Goal: Transaction & Acquisition: Purchase product/service

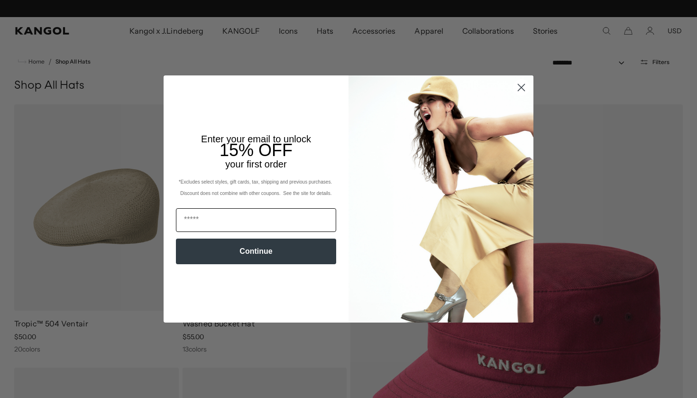
scroll to position [0, 195]
type input "**********"
click at [258, 255] on button "Continue" at bounding box center [256, 252] width 160 height 26
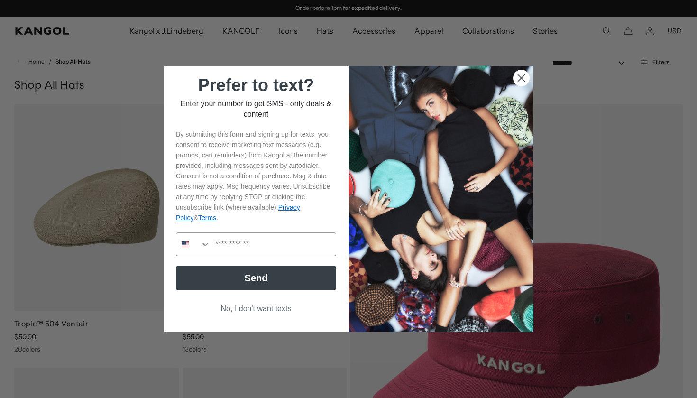
click at [263, 310] on button "No, I don't want texts" at bounding box center [256, 309] width 160 height 18
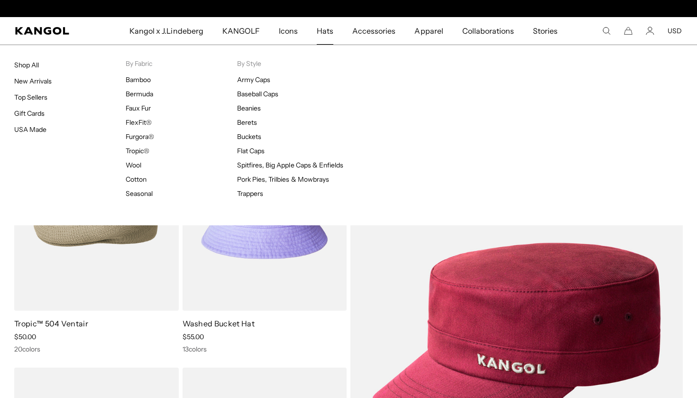
scroll to position [0, 0]
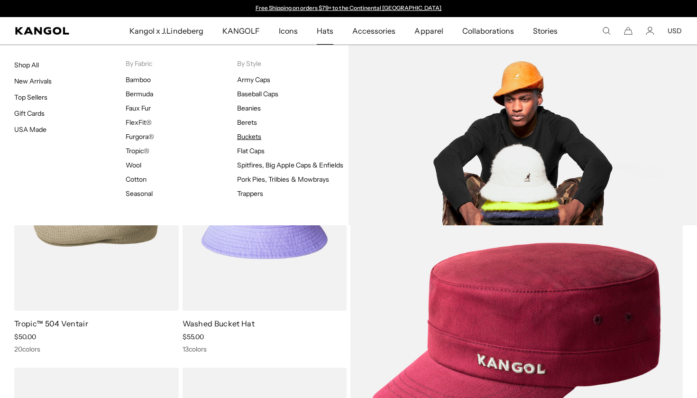
click at [241, 139] on link "Buckets" at bounding box center [249, 136] width 24 height 9
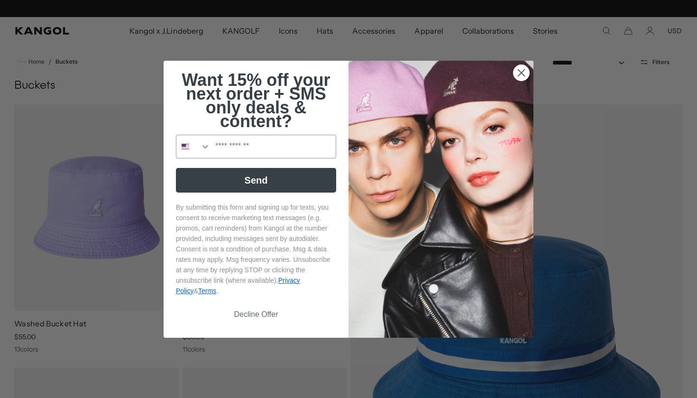
scroll to position [0, 195]
click at [521, 71] on icon "Close dialog" at bounding box center [521, 72] width 7 height 7
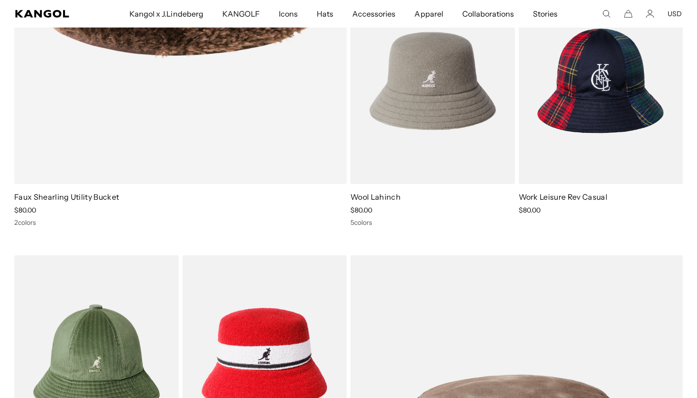
scroll to position [0, 0]
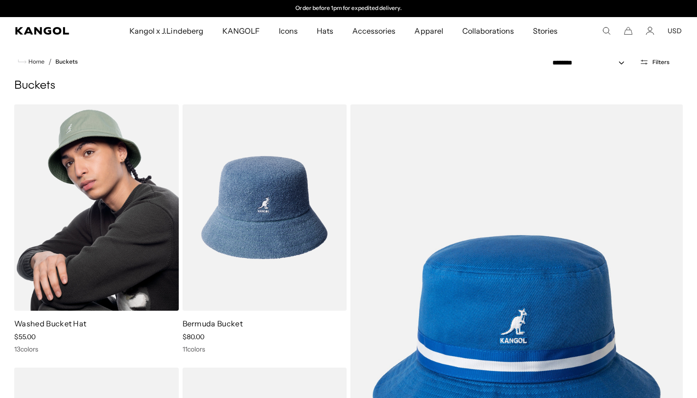
click at [138, 221] on img at bounding box center [96, 207] width 165 height 206
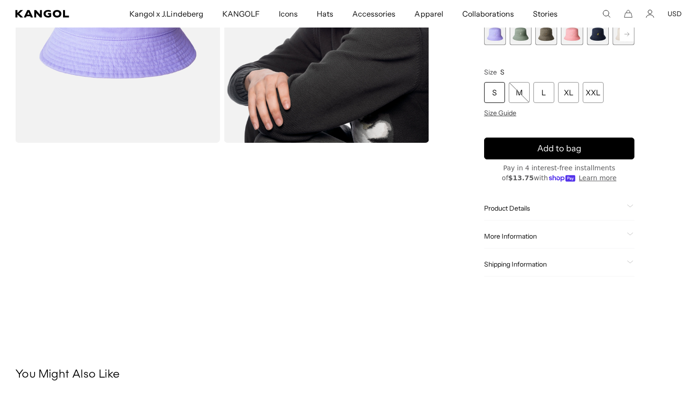
scroll to position [0, 195]
click at [631, 205] on icon at bounding box center [630, 205] width 7 height 3
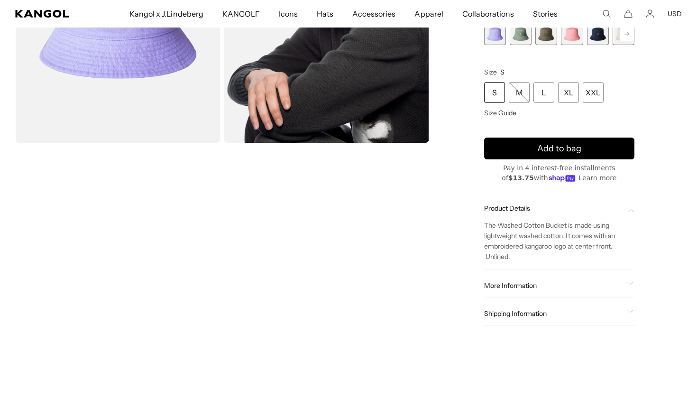
scroll to position [205, 0]
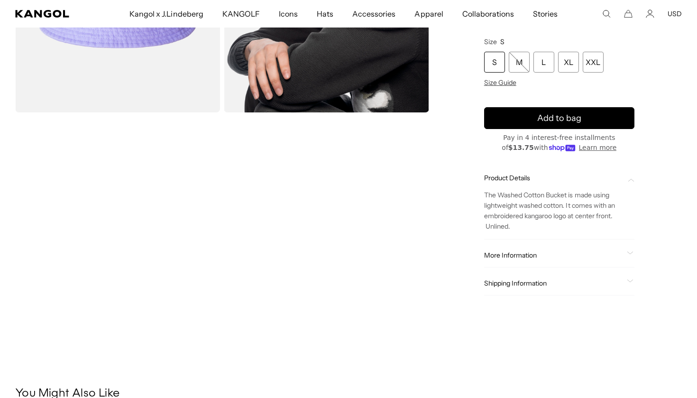
click at [629, 255] on icon at bounding box center [630, 252] width 7 height 3
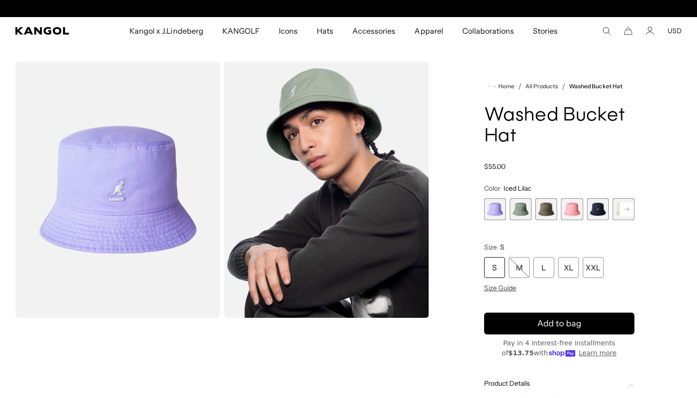
scroll to position [0, 0]
click at [523, 210] on span "2 of 13" at bounding box center [521, 209] width 22 height 22
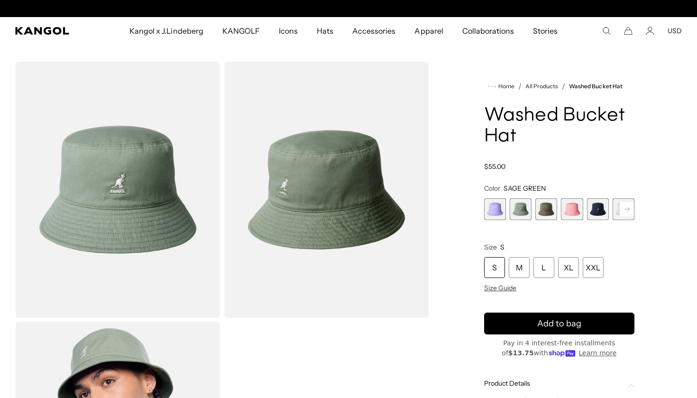
scroll to position [0, 195]
click at [542, 211] on span "3 of 13" at bounding box center [546, 209] width 22 height 22
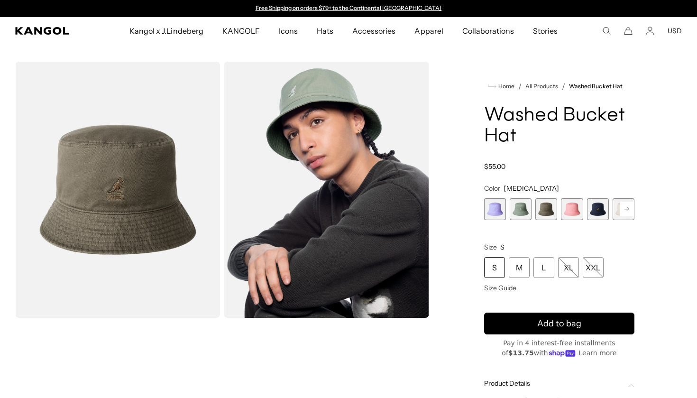
click at [570, 208] on span "4 of 13" at bounding box center [572, 209] width 22 height 22
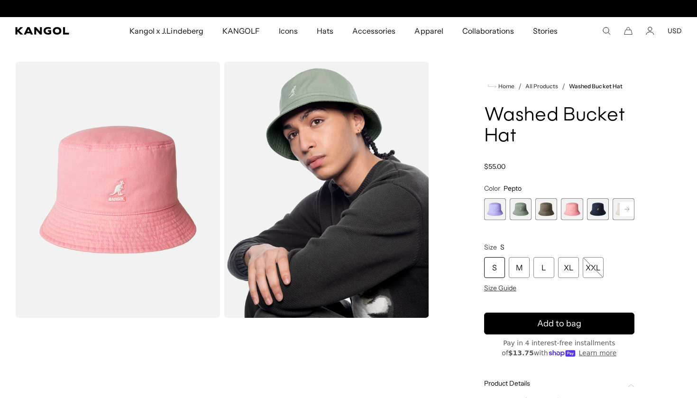
click at [596, 208] on span "5 of 13" at bounding box center [598, 209] width 22 height 22
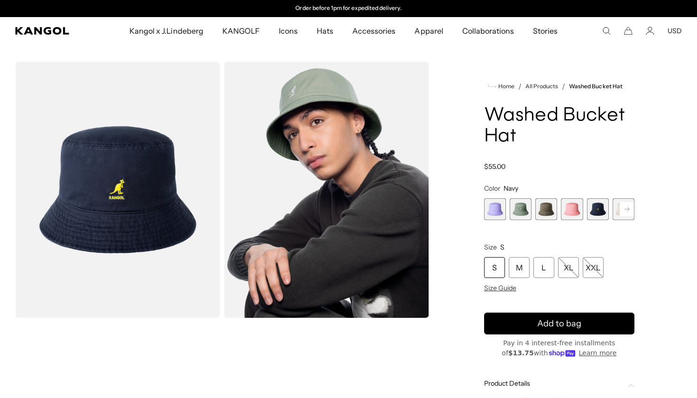
click at [629, 210] on icon at bounding box center [627, 209] width 5 height 4
click at [601, 211] on span "6 of 13" at bounding box center [598, 209] width 22 height 22
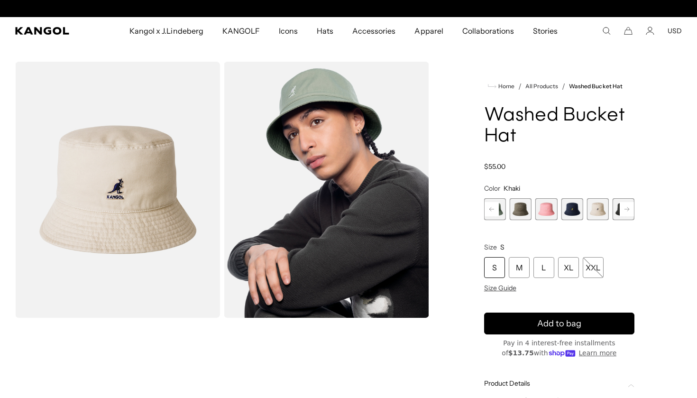
scroll to position [0, 195]
click at [625, 210] on rect at bounding box center [627, 209] width 14 height 14
click at [594, 206] on span "7 of 13" at bounding box center [598, 209] width 22 height 22
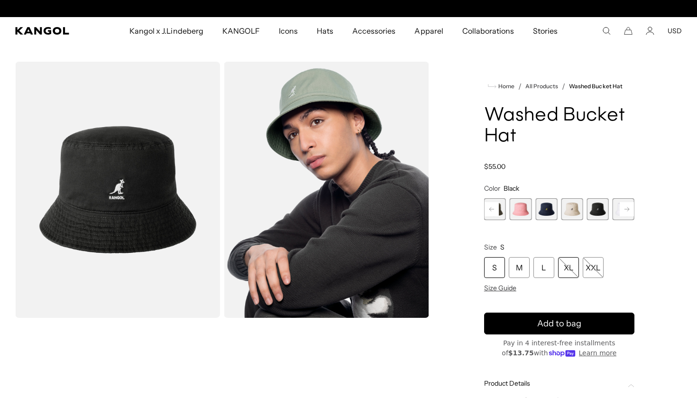
scroll to position [0, 195]
click at [570, 266] on div "XL" at bounding box center [568, 267] width 21 height 21
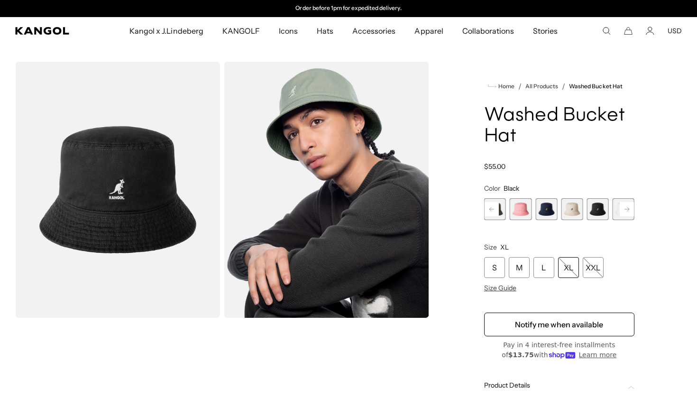
click at [625, 209] on icon at bounding box center [627, 209] width 5 height 4
click at [602, 210] on span "8 of 13" at bounding box center [598, 209] width 22 height 22
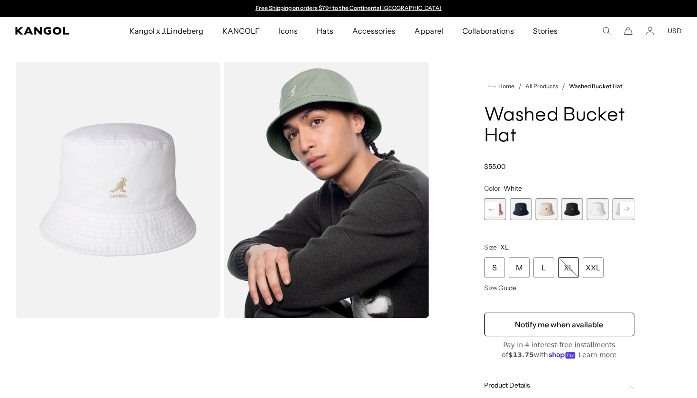
click at [627, 207] on icon at bounding box center [627, 209] width 5 height 4
click at [601, 212] on span "9 of 13" at bounding box center [598, 209] width 22 height 22
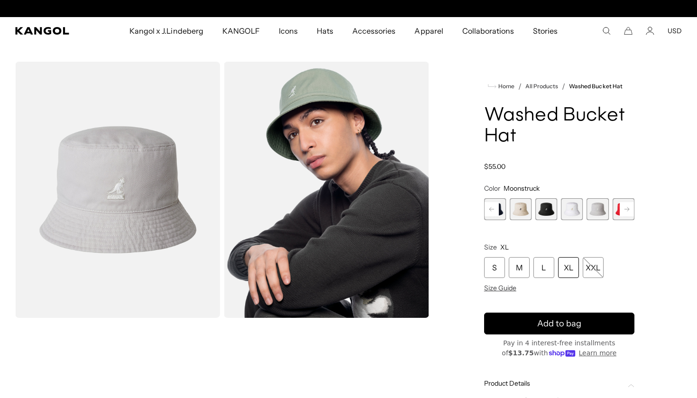
scroll to position [0, 195]
click at [571, 270] on div "XL" at bounding box center [568, 267] width 21 height 21
click at [565, 266] on div "XL" at bounding box center [568, 267] width 21 height 21
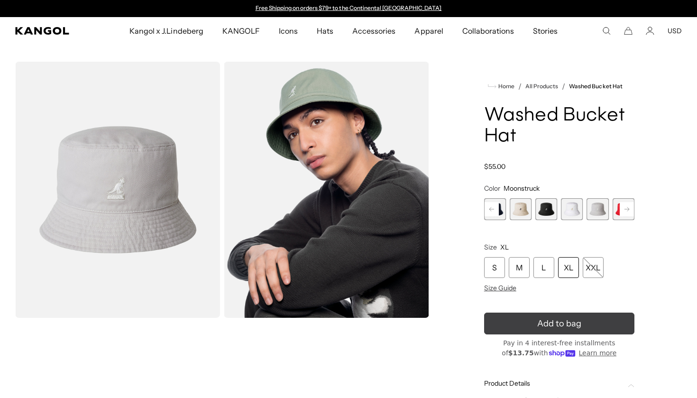
click at [555, 323] on icon "submit" at bounding box center [560, 324] width 16 height 16
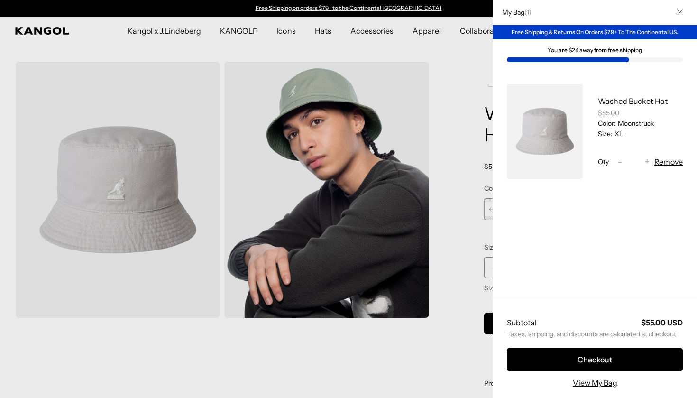
click at [678, 12] on icon "Close" at bounding box center [680, 12] width 6 height 6
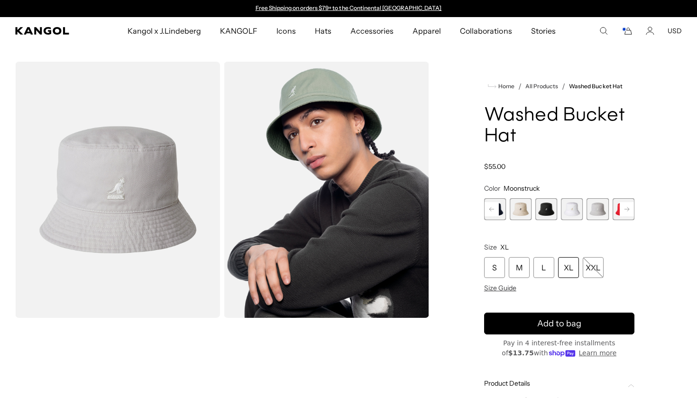
scroll to position [45, 0]
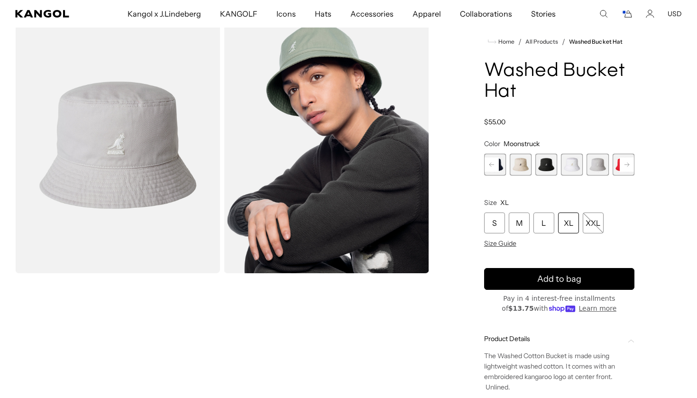
click at [626, 163] on rect at bounding box center [627, 164] width 14 height 14
click at [599, 166] on span "11 of 13" at bounding box center [598, 165] width 22 height 22
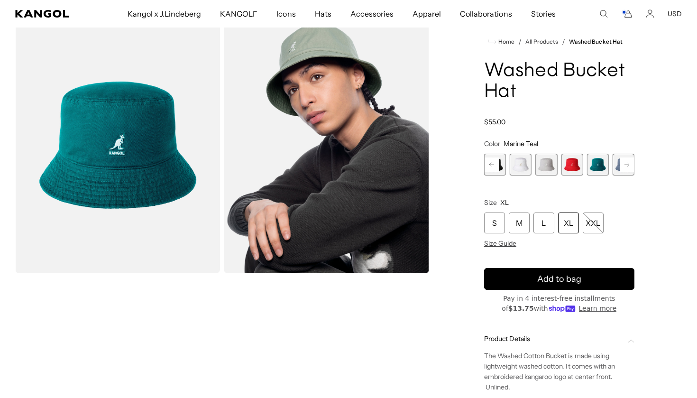
click at [626, 166] on rect at bounding box center [627, 164] width 14 height 14
click at [603, 166] on span "12 of 13" at bounding box center [598, 165] width 22 height 22
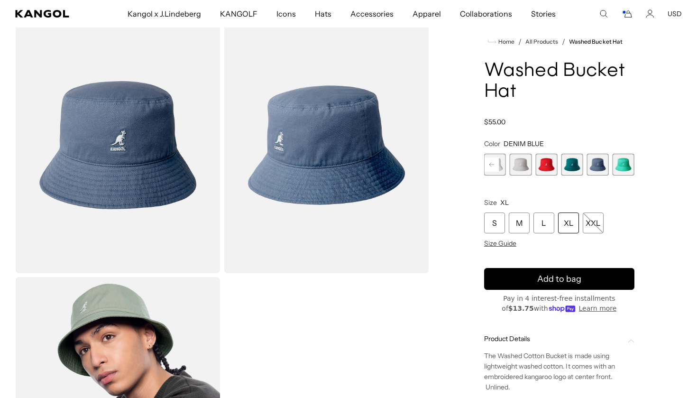
click at [569, 221] on div "XL" at bounding box center [568, 222] width 21 height 21
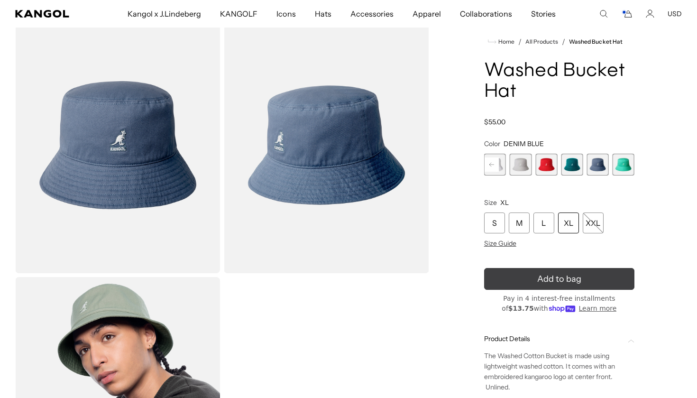
scroll to position [0, 195]
click at [552, 279] on button "Add to bag" at bounding box center [559, 279] width 150 height 22
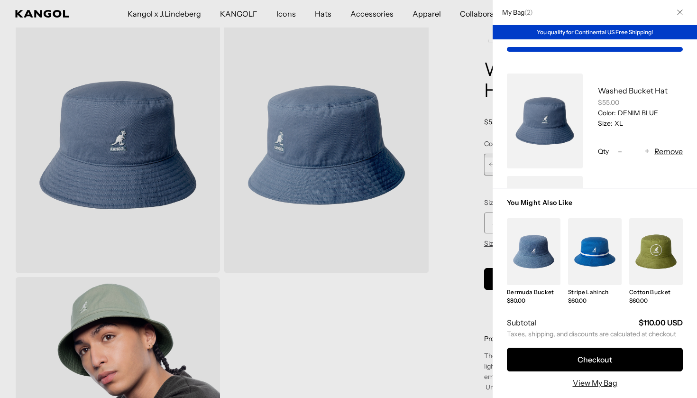
scroll to position [0, 0]
click at [680, 12] on icon "Close" at bounding box center [680, 12] width 6 height 6
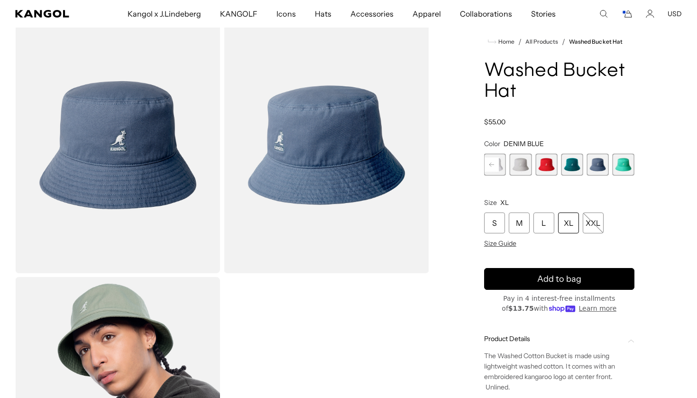
click at [621, 166] on span "13 of 13" at bounding box center [624, 165] width 22 height 22
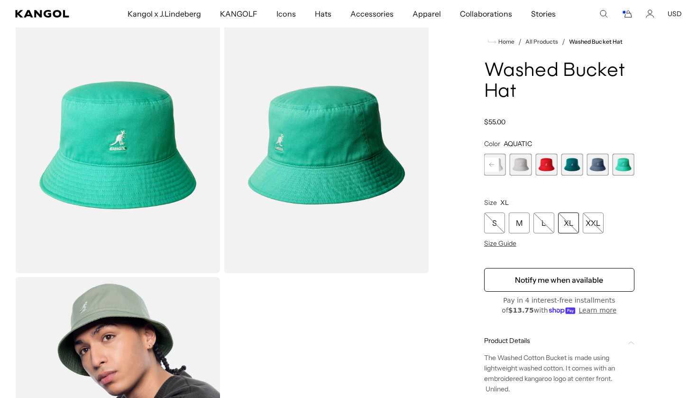
scroll to position [0, 195]
click at [493, 166] on rect at bounding box center [492, 164] width 14 height 14
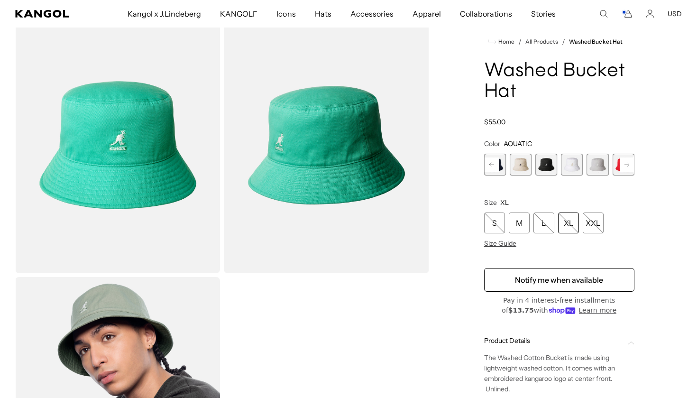
click at [543, 163] on span "7 of 13" at bounding box center [546, 165] width 22 height 22
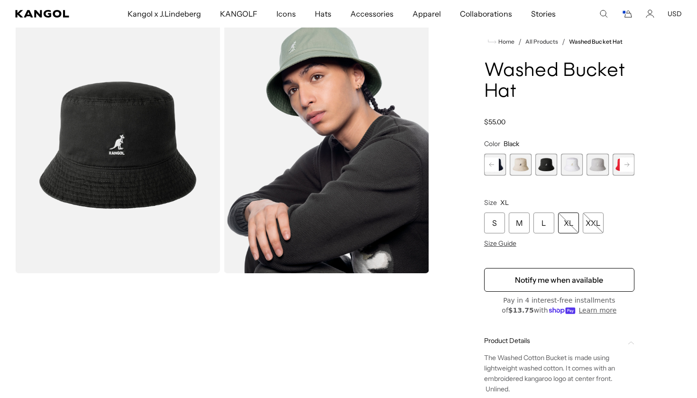
scroll to position [0, 195]
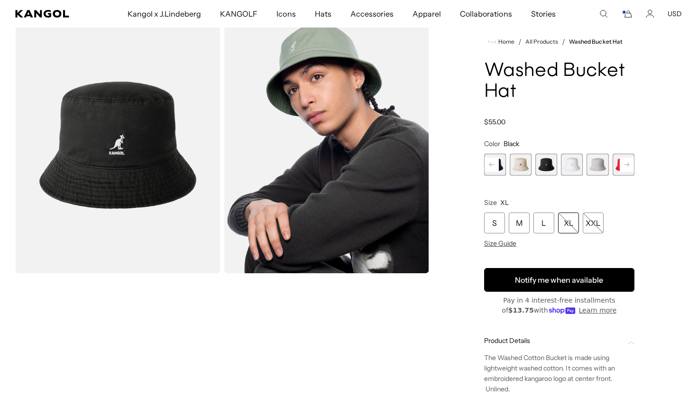
click at [570, 278] on button "Notify me when available" at bounding box center [559, 280] width 150 height 24
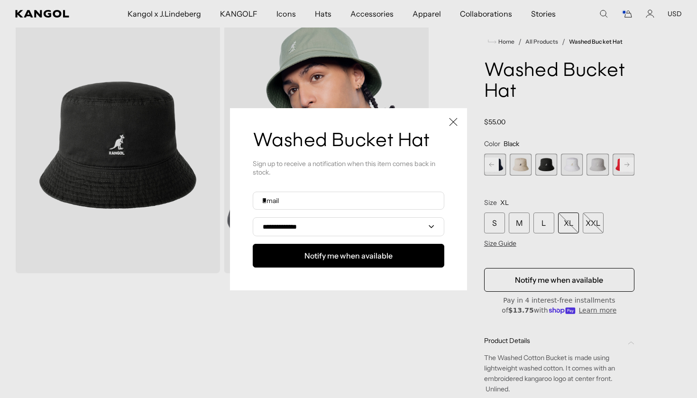
scroll to position [0, 0]
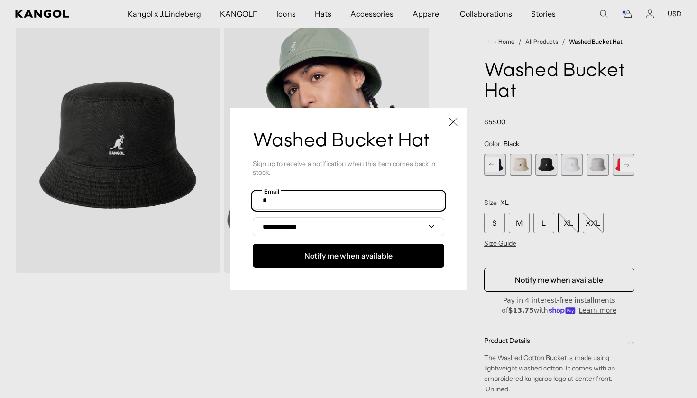
type input "**********"
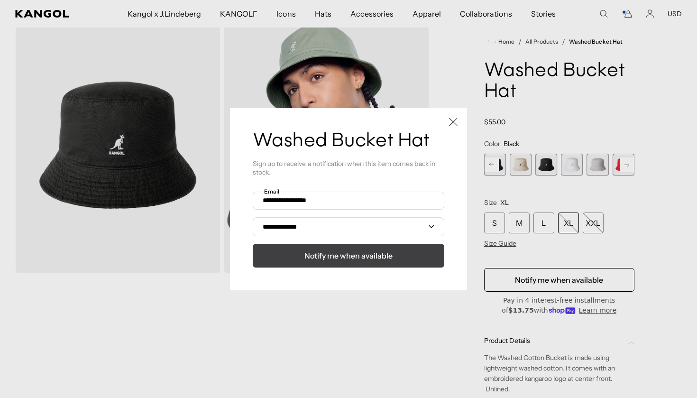
scroll to position [0, 195]
click at [342, 258] on span "Notify me when available" at bounding box center [348, 255] width 88 height 11
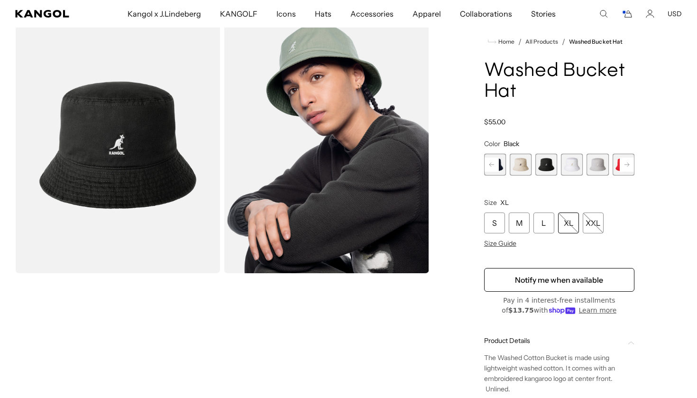
scroll to position [0, 0]
click at [544, 165] on span "7 of 13" at bounding box center [546, 165] width 22 height 22
click at [515, 166] on span "6 of 13" at bounding box center [521, 165] width 22 height 22
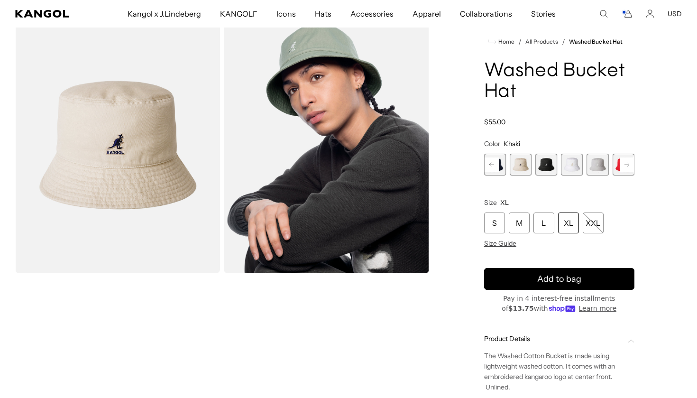
scroll to position [0, 195]
click at [492, 165] on icon at bounding box center [491, 165] width 5 height 4
click at [515, 168] on span "5 of 13" at bounding box center [521, 165] width 22 height 22
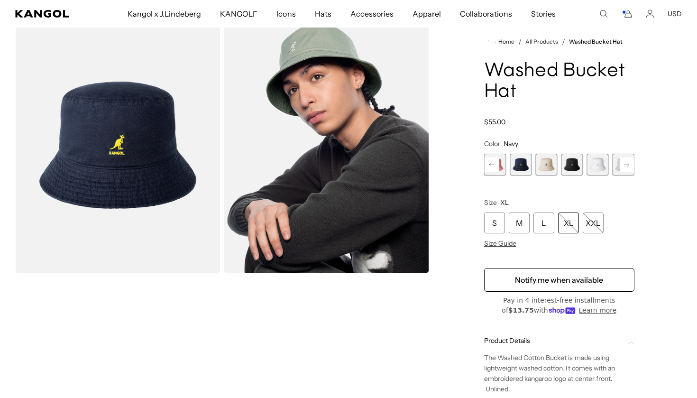
scroll to position [0, 195]
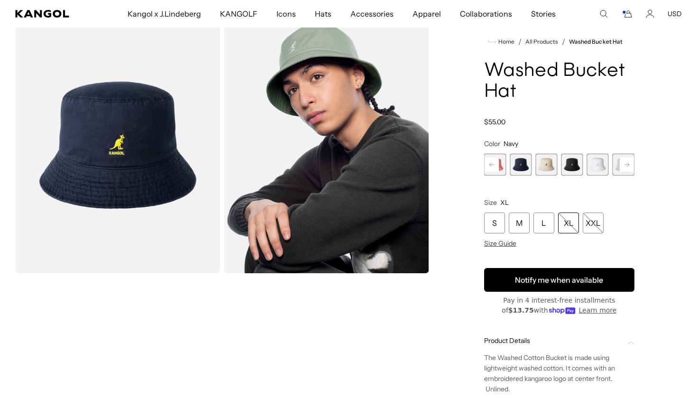
click at [549, 279] on button "Notify me when available" at bounding box center [559, 280] width 150 height 24
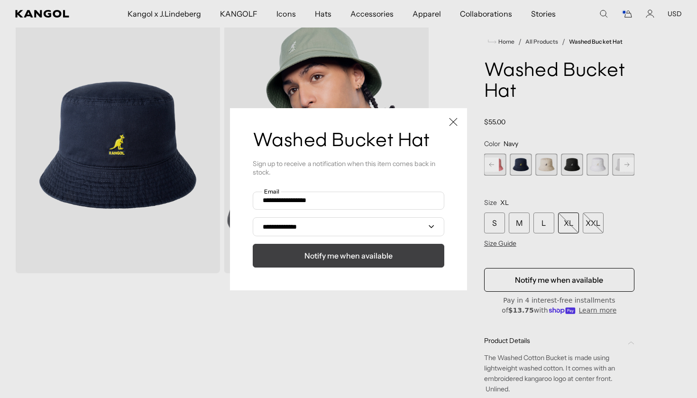
scroll to position [0, 0]
click at [343, 254] on span "Notify me when available" at bounding box center [348, 255] width 88 height 11
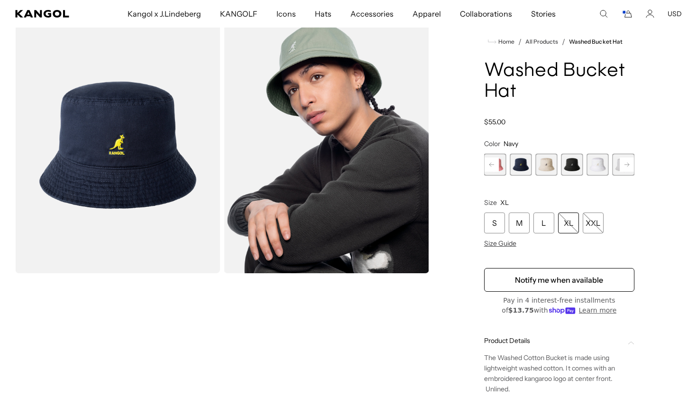
scroll to position [0, 195]
click at [487, 165] on rect at bounding box center [492, 164] width 14 height 14
click at [547, 162] on span "5 of 13" at bounding box center [546, 165] width 22 height 22
click at [518, 162] on span "4 of 13" at bounding box center [521, 165] width 22 height 22
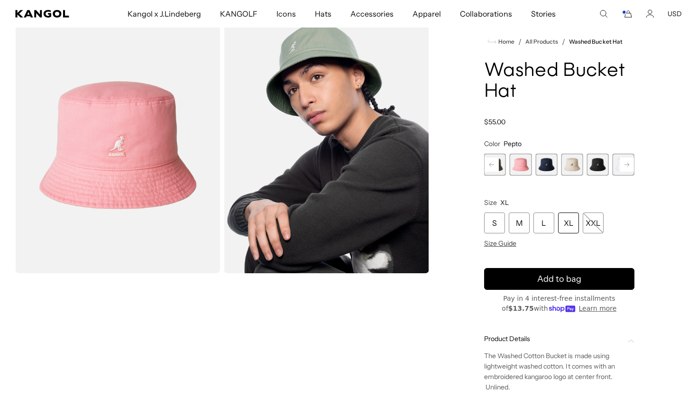
scroll to position [0, 195]
click at [488, 166] on rect at bounding box center [492, 164] width 14 height 14
click at [522, 164] on span "3 of 13" at bounding box center [521, 165] width 22 height 22
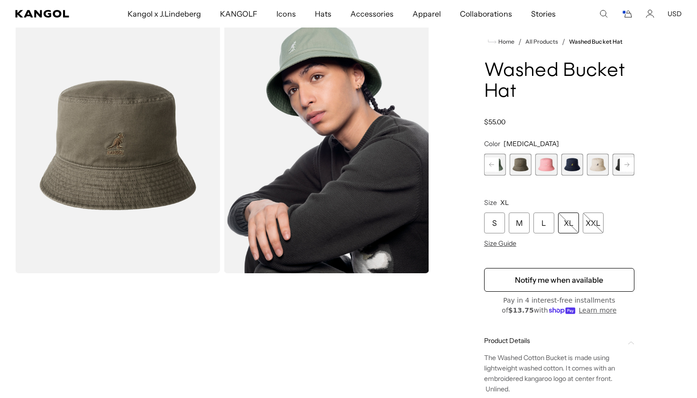
click at [493, 165] on rect at bounding box center [492, 164] width 14 height 14
click at [521, 168] on span "2 of 13" at bounding box center [521, 165] width 22 height 22
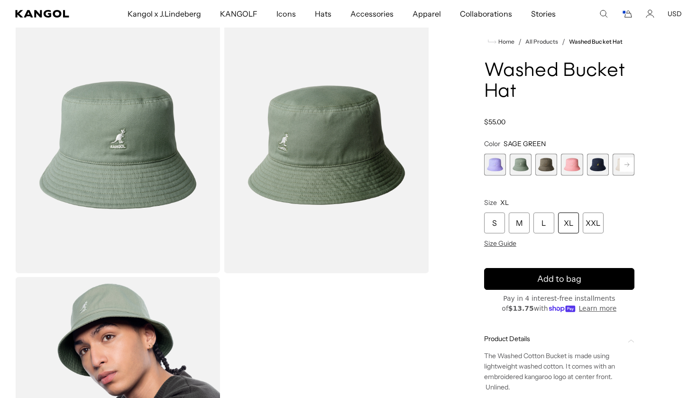
click at [494, 158] on span "1 of 13" at bounding box center [495, 165] width 22 height 22
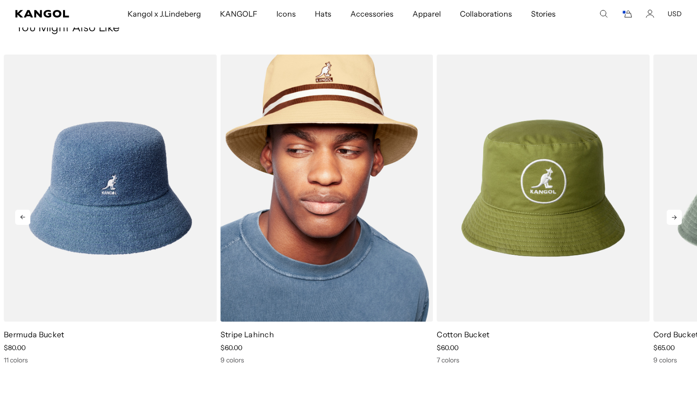
scroll to position [0, 195]
click at [290, 289] on img "2 of 5" at bounding box center [327, 188] width 213 height 267
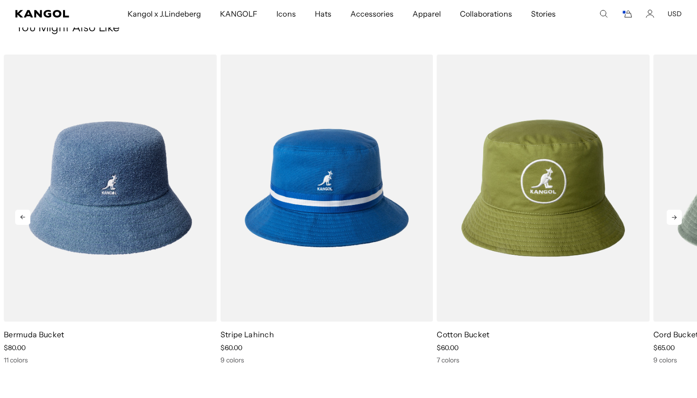
scroll to position [0, 0]
click at [671, 214] on icon at bounding box center [674, 217] width 15 height 15
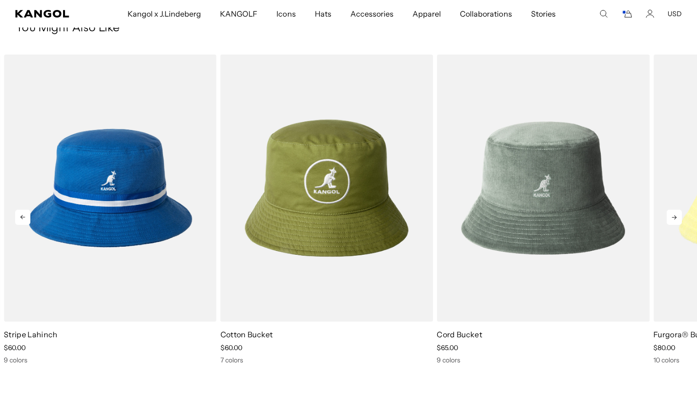
click at [668, 216] on icon at bounding box center [674, 217] width 15 height 15
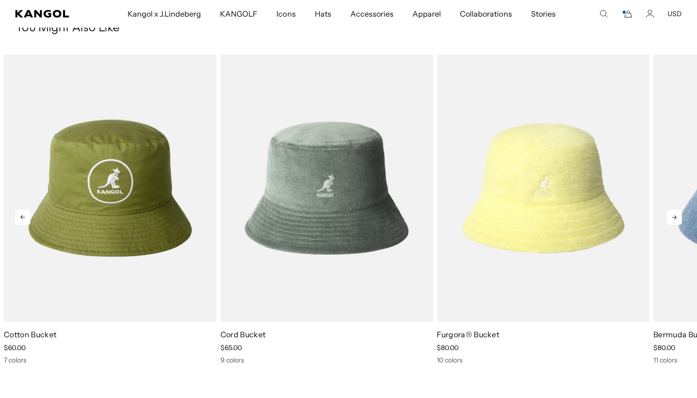
scroll to position [0, 195]
click at [668, 216] on icon at bounding box center [674, 217] width 15 height 15
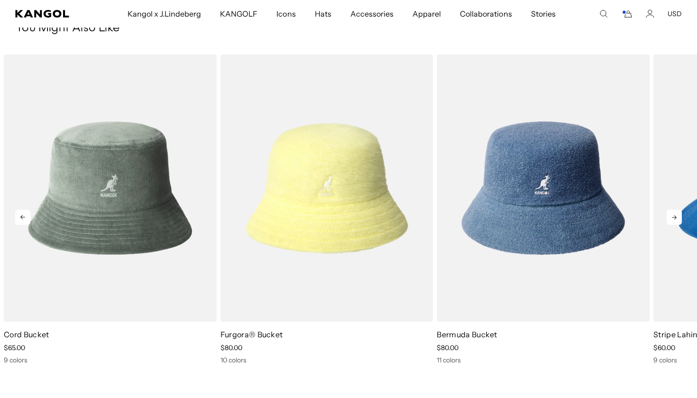
scroll to position [0, 0]
click at [668, 217] on icon at bounding box center [674, 217] width 15 height 15
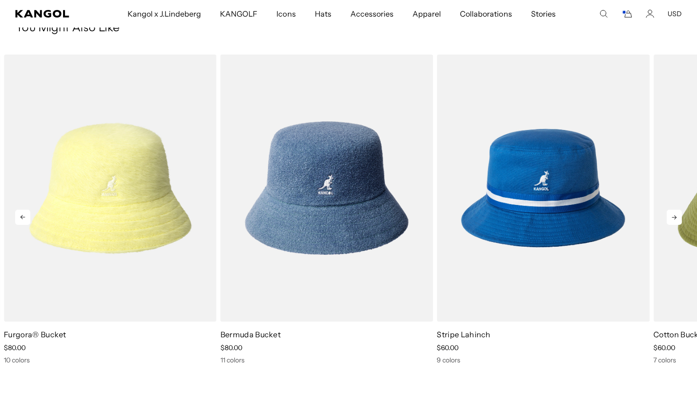
click at [668, 217] on icon at bounding box center [674, 217] width 15 height 15
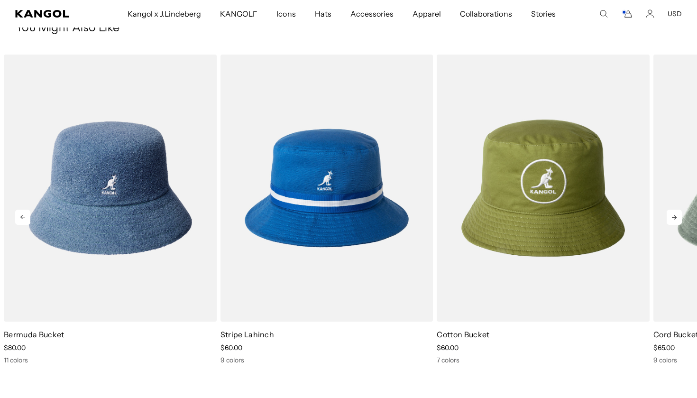
click at [668, 217] on icon at bounding box center [674, 217] width 15 height 15
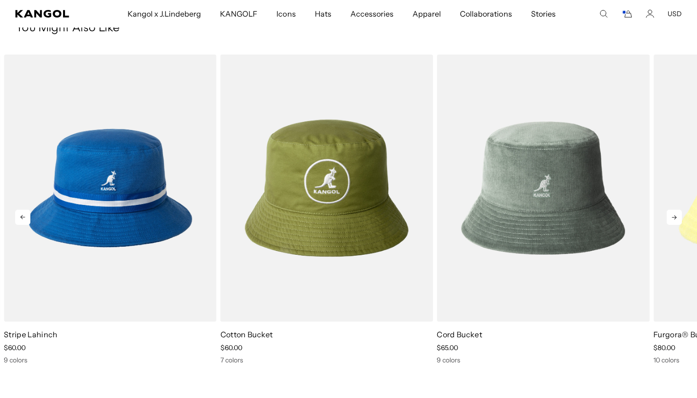
scroll to position [0, 195]
click at [668, 217] on icon at bounding box center [674, 217] width 15 height 15
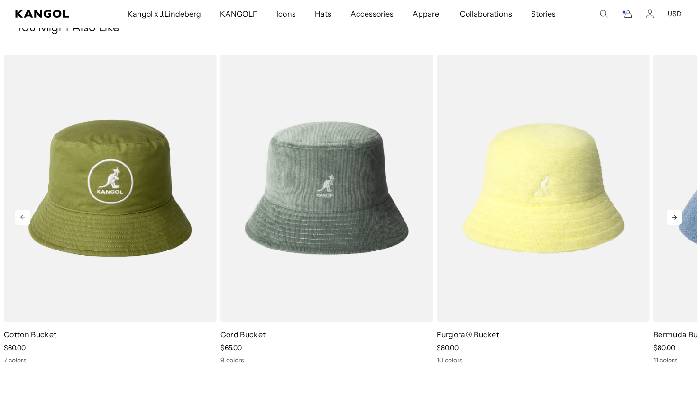
click at [668, 217] on icon at bounding box center [674, 217] width 15 height 15
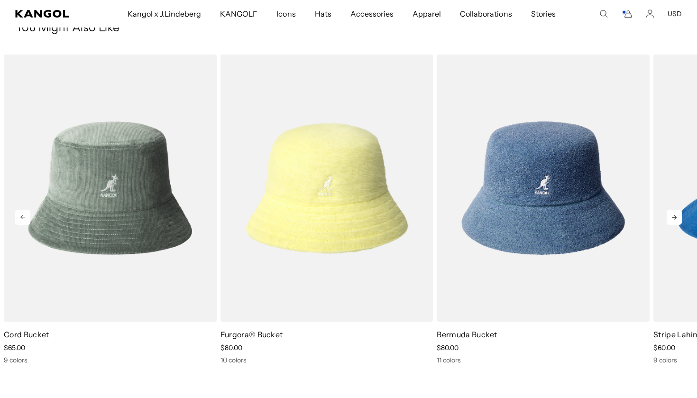
scroll to position [0, 0]
click at [668, 217] on icon at bounding box center [674, 217] width 15 height 15
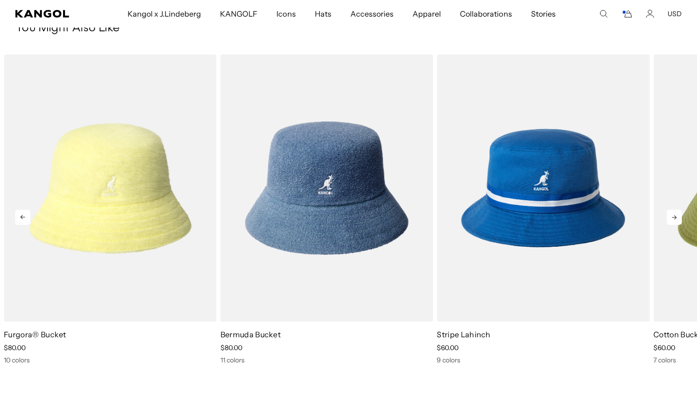
click at [668, 217] on icon at bounding box center [674, 217] width 15 height 15
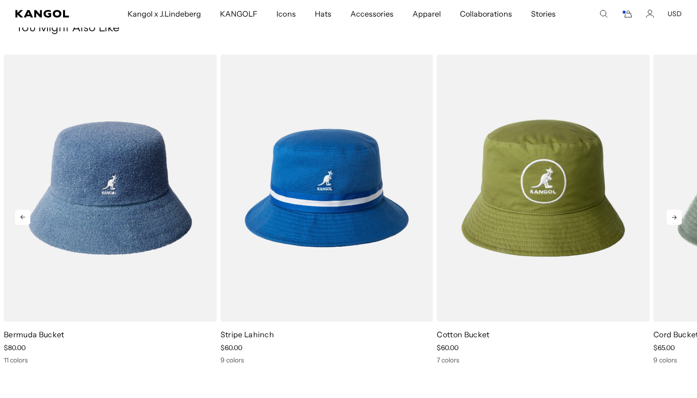
scroll to position [0, 195]
click at [668, 217] on icon at bounding box center [674, 217] width 15 height 15
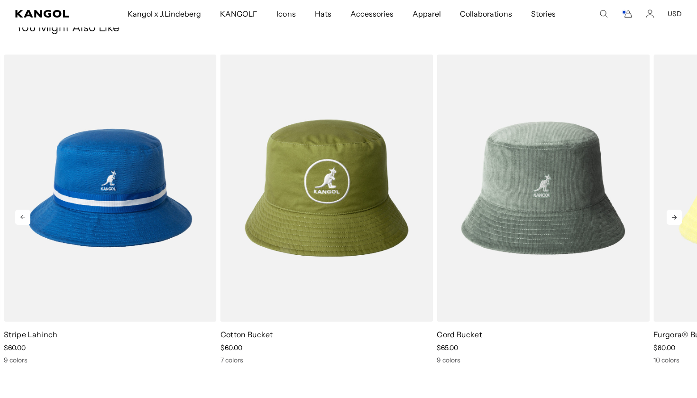
click at [668, 217] on icon at bounding box center [674, 217] width 15 height 15
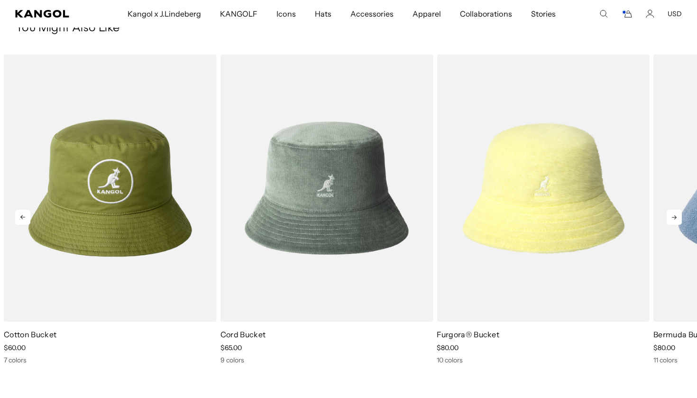
scroll to position [0, 0]
click at [668, 217] on icon at bounding box center [674, 217] width 15 height 15
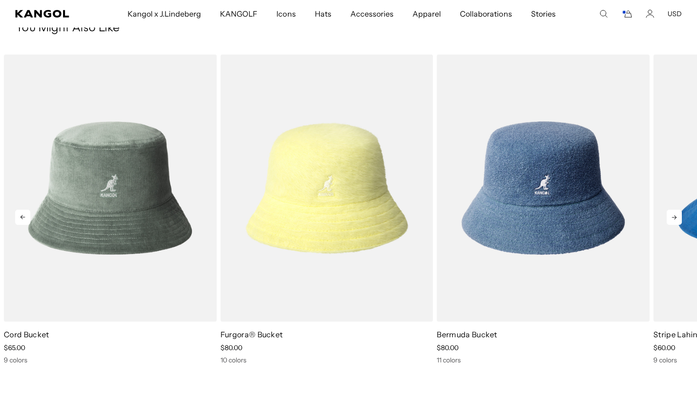
click at [668, 217] on icon at bounding box center [674, 217] width 15 height 15
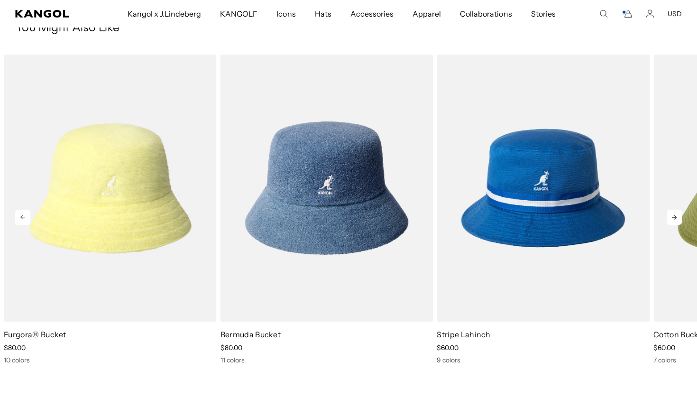
click at [668, 217] on icon at bounding box center [674, 217] width 15 height 15
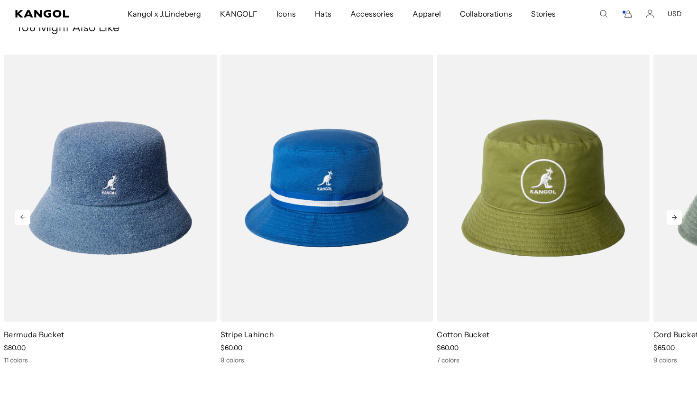
click at [668, 217] on icon at bounding box center [674, 217] width 15 height 15
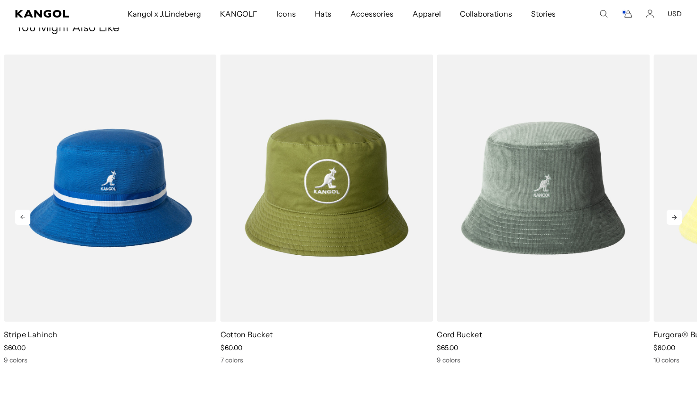
scroll to position [0, 195]
click at [668, 217] on icon at bounding box center [674, 217] width 15 height 15
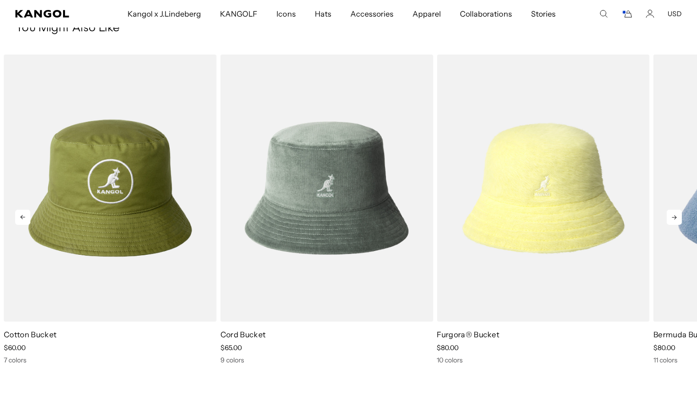
click at [668, 217] on icon at bounding box center [674, 217] width 15 height 15
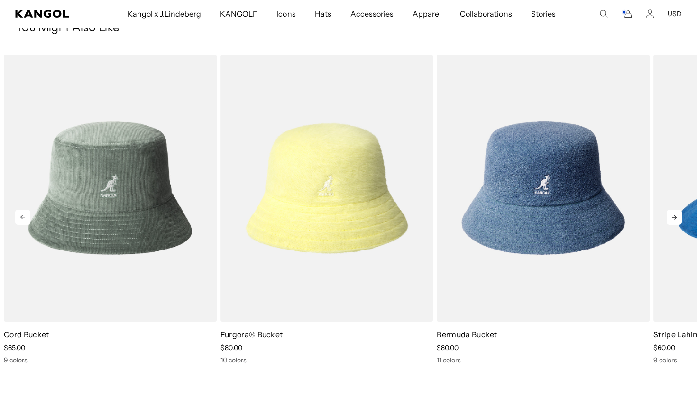
click at [668, 217] on icon at bounding box center [674, 217] width 15 height 15
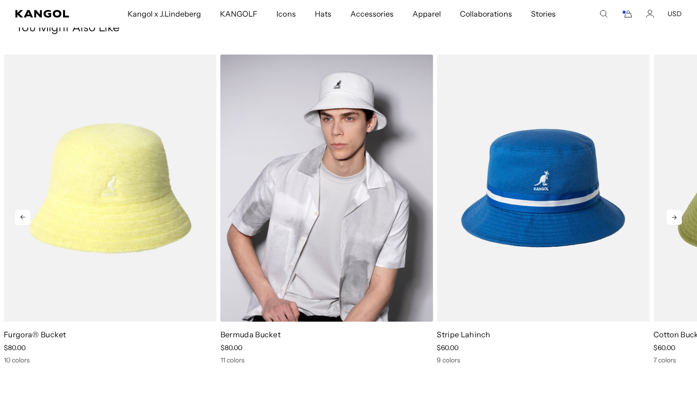
scroll to position [0, 0]
click at [375, 220] on img "1 of 5" at bounding box center [327, 188] width 213 height 267
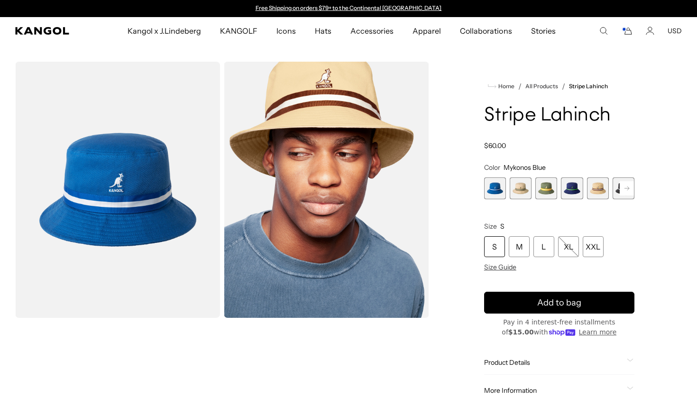
click at [625, 187] on rect at bounding box center [627, 188] width 14 height 14
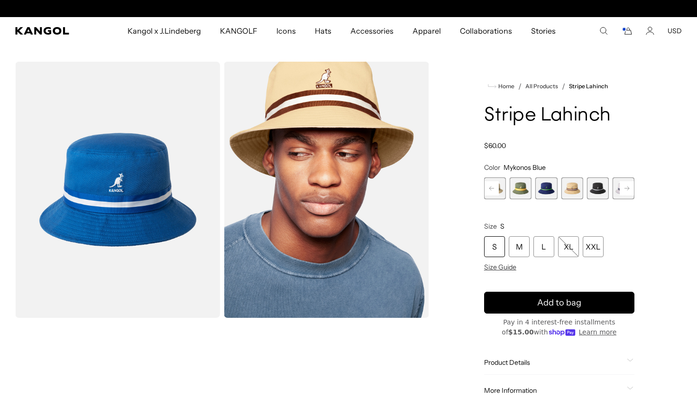
click at [591, 189] on span "6 of 9" at bounding box center [598, 188] width 22 height 22
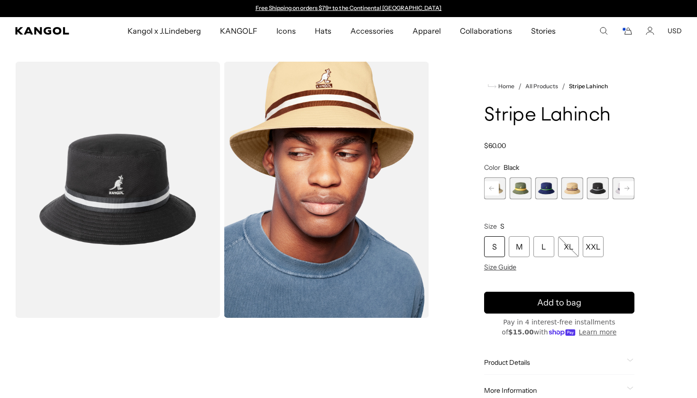
click at [626, 189] on rect at bounding box center [627, 188] width 14 height 14
click at [626, 189] on span "9 of 9" at bounding box center [624, 188] width 22 height 22
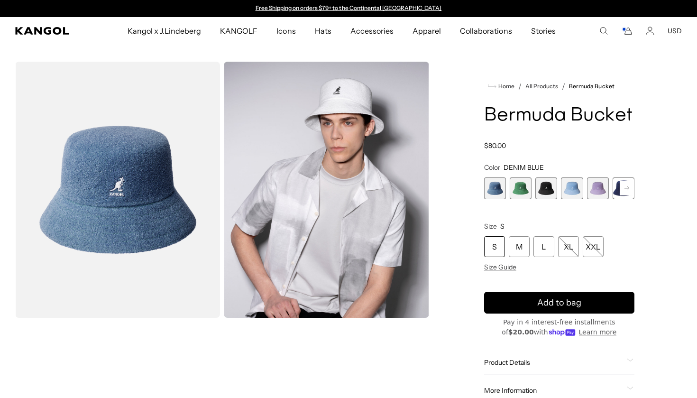
click at [544, 186] on span "3 of 11" at bounding box center [546, 188] width 22 height 22
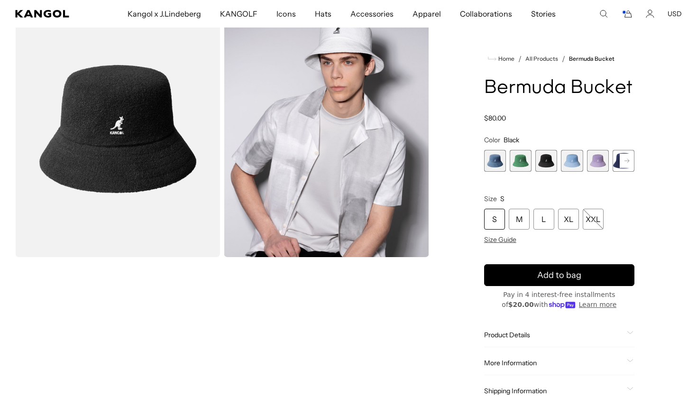
scroll to position [0, 195]
click at [108, 107] on img "Gallery Viewer" at bounding box center [117, 129] width 205 height 256
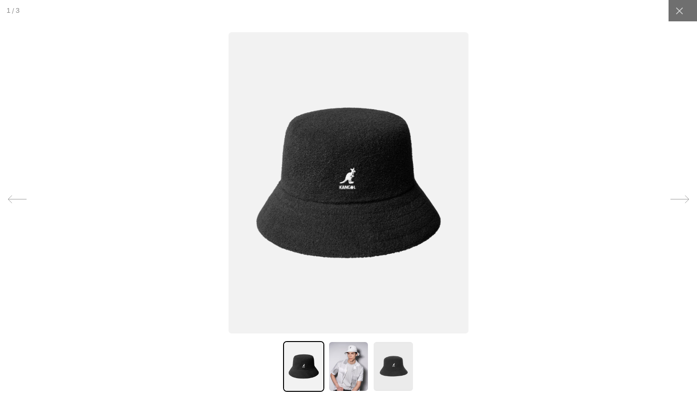
scroll to position [0, 0]
click at [349, 358] on img at bounding box center [348, 366] width 41 height 51
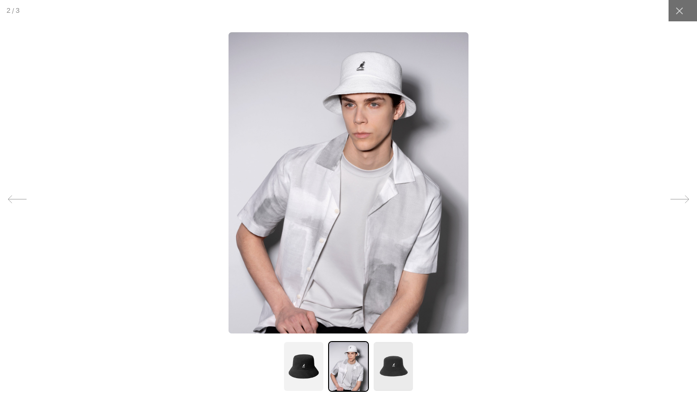
click at [391, 356] on img at bounding box center [393, 366] width 41 height 51
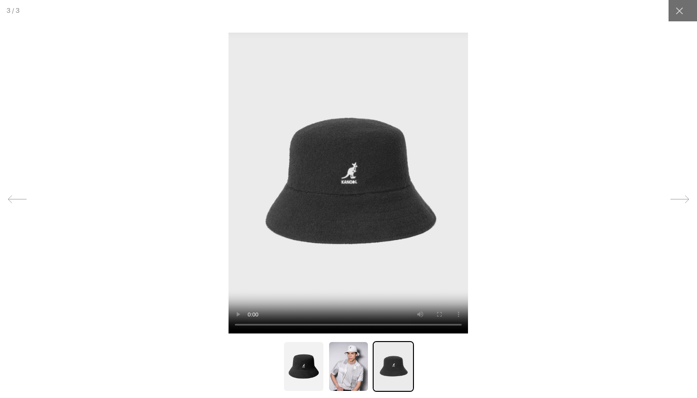
scroll to position [0, 195]
click at [341, 211] on video at bounding box center [349, 182] width 240 height 301
click at [317, 368] on img at bounding box center [303, 366] width 41 height 51
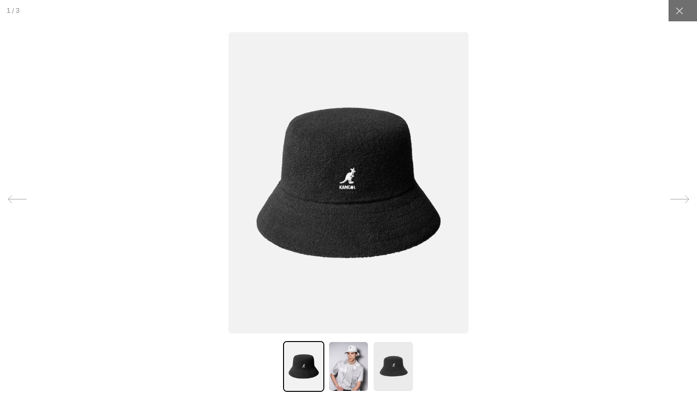
click at [351, 208] on img at bounding box center [349, 182] width 240 height 301
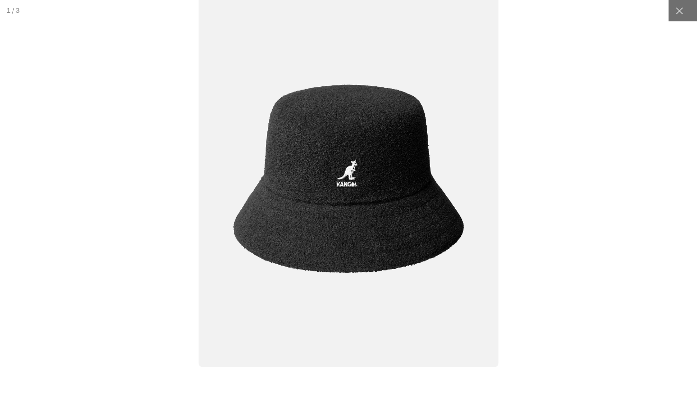
click at [351, 208] on img at bounding box center [348, 179] width 300 height 377
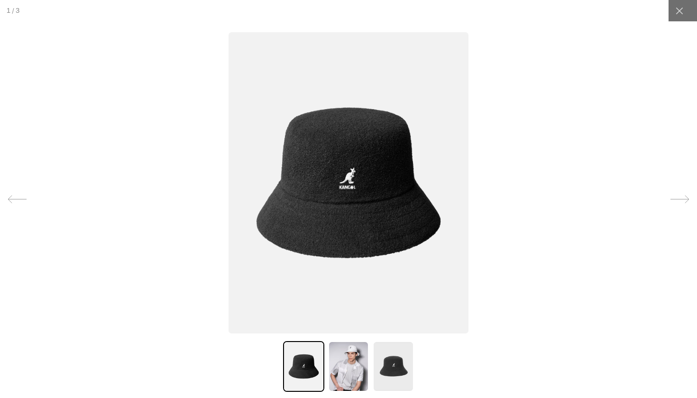
click at [351, 208] on img at bounding box center [349, 182] width 240 height 301
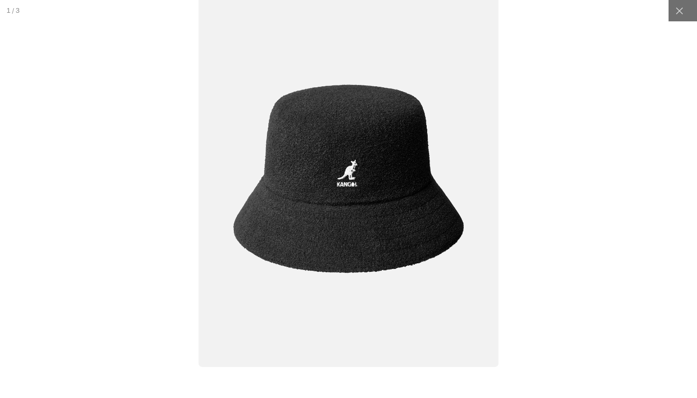
scroll to position [0, 195]
click at [351, 208] on img at bounding box center [348, 179] width 300 height 377
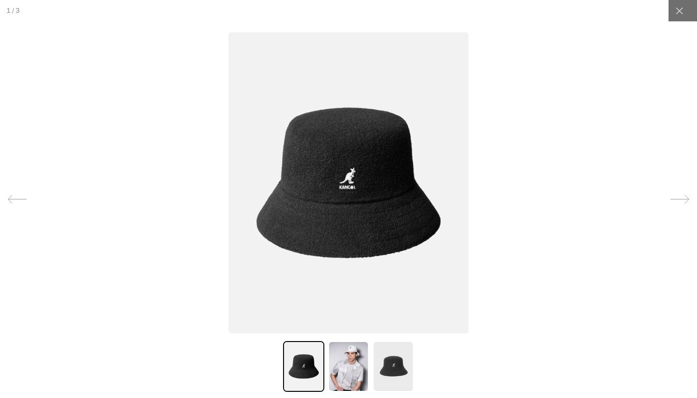
click at [351, 208] on img at bounding box center [349, 182] width 240 height 301
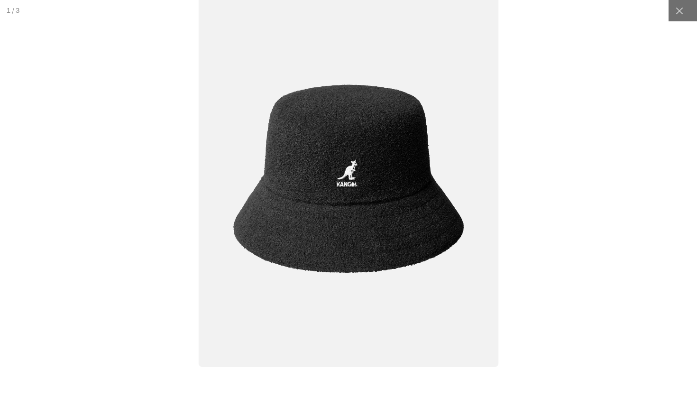
click at [351, 208] on img at bounding box center [348, 179] width 300 height 377
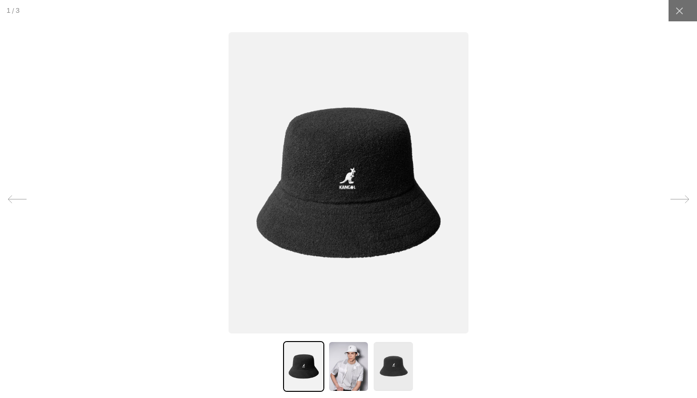
scroll to position [0, 0]
click at [677, 11] on icon at bounding box center [679, 10] width 9 height 9
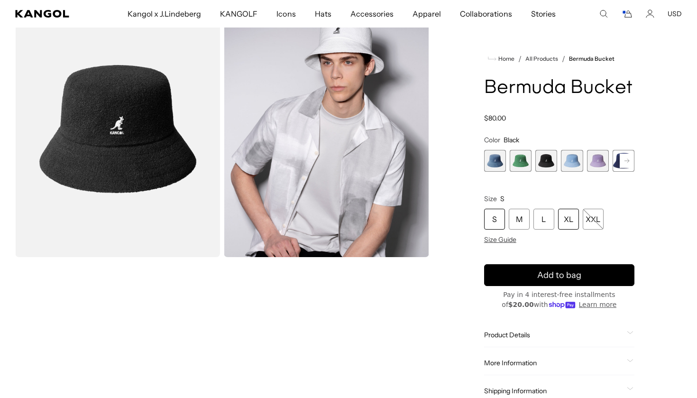
scroll to position [0, 195]
click at [568, 223] on div "XL" at bounding box center [568, 219] width 21 height 21
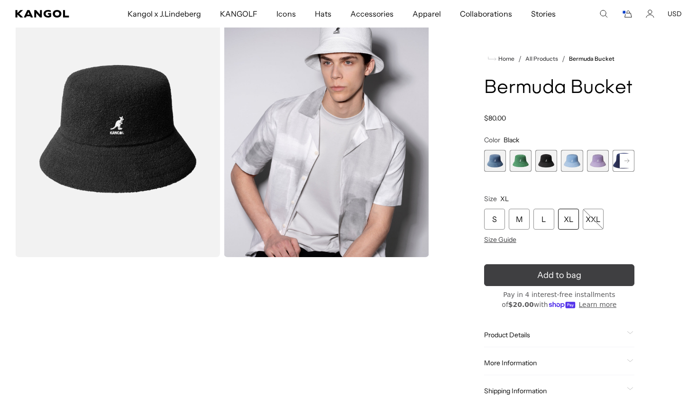
click at [553, 276] on icon "submit" at bounding box center [559, 274] width 15 height 15
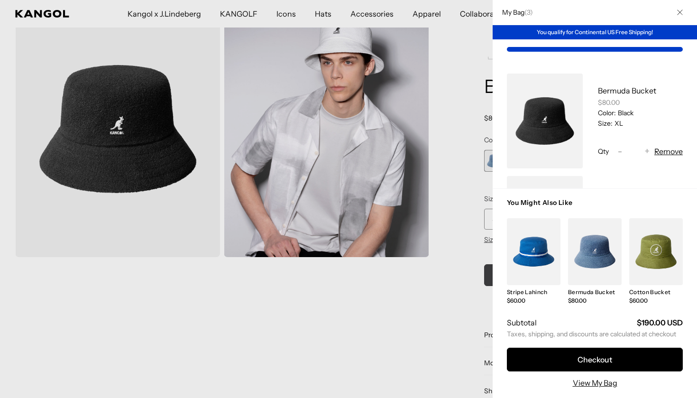
click at [553, 276] on link "My Bag" at bounding box center [534, 251] width 54 height 67
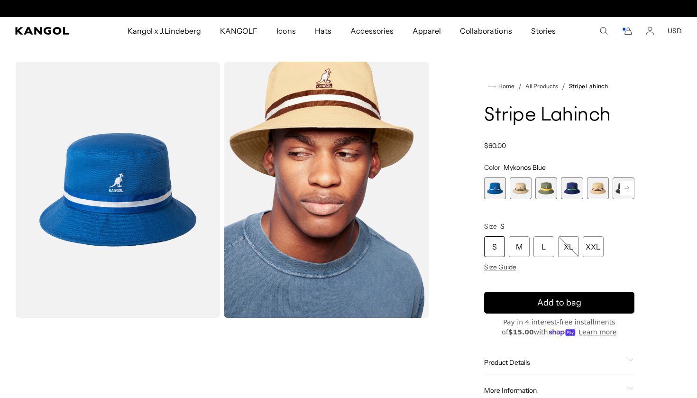
scroll to position [0, 195]
click at [628, 34] on icon "Cart" at bounding box center [628, 31] width 7 height 7
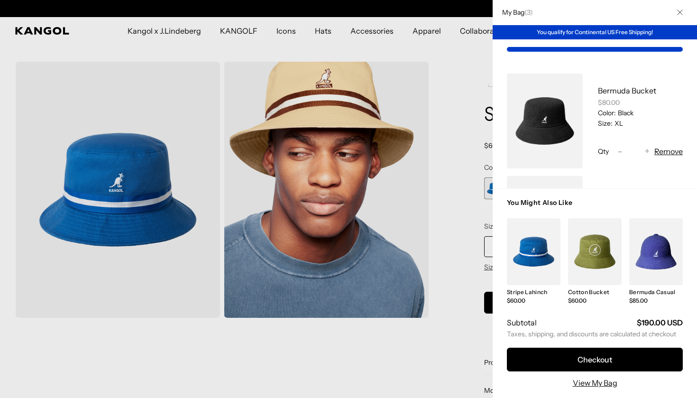
scroll to position [0, 0]
click at [592, 382] on link "View My Bag" at bounding box center [595, 382] width 45 height 11
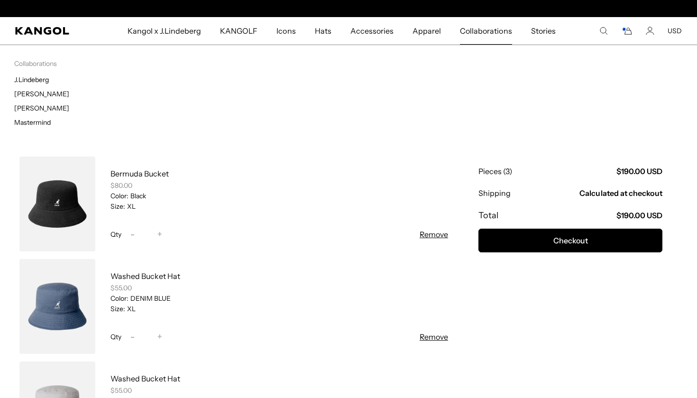
scroll to position [0, 195]
